Goal: Find specific page/section: Find specific page/section

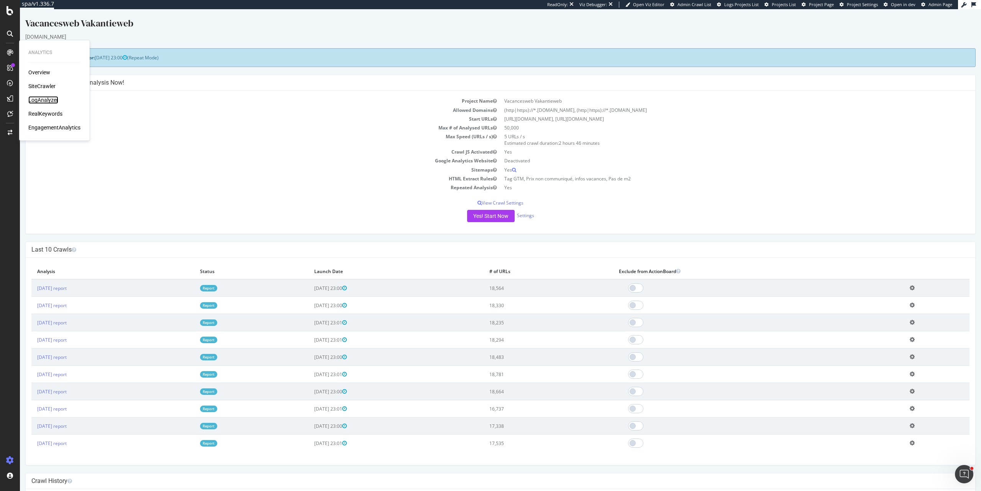
click at [54, 103] on div "LogAnalyzer" at bounding box center [43, 100] width 30 height 8
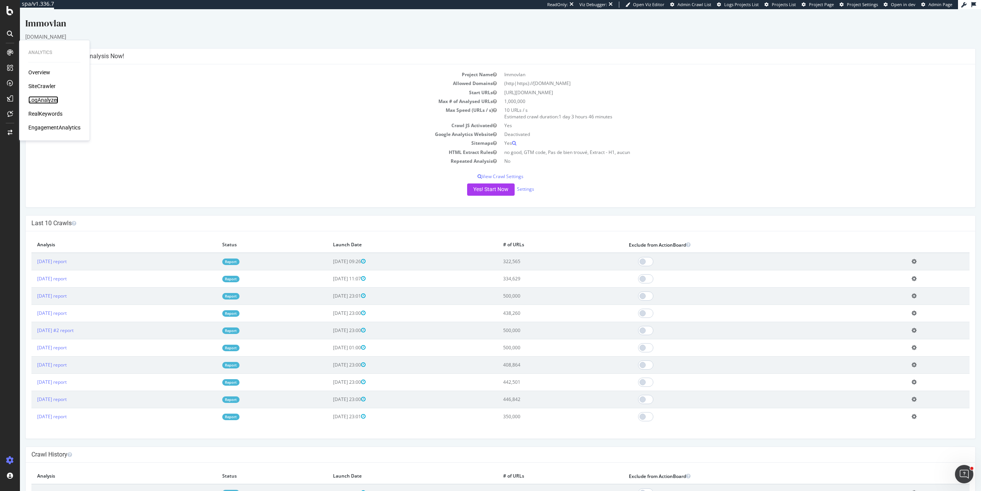
click at [40, 103] on div "LogAnalyzer" at bounding box center [43, 100] width 30 height 8
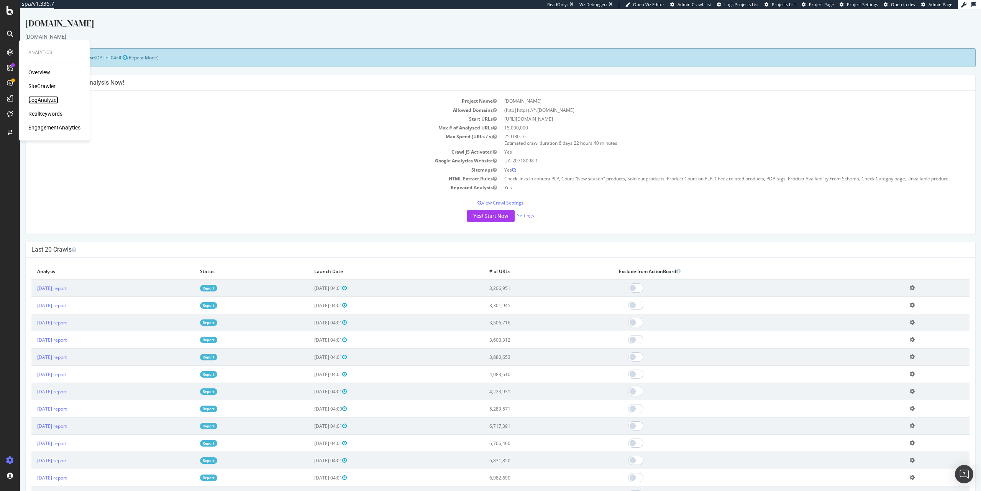
click at [48, 99] on div "LogAnalyzer" at bounding box center [43, 100] width 30 height 8
